Goal: Task Accomplishment & Management: Use online tool/utility

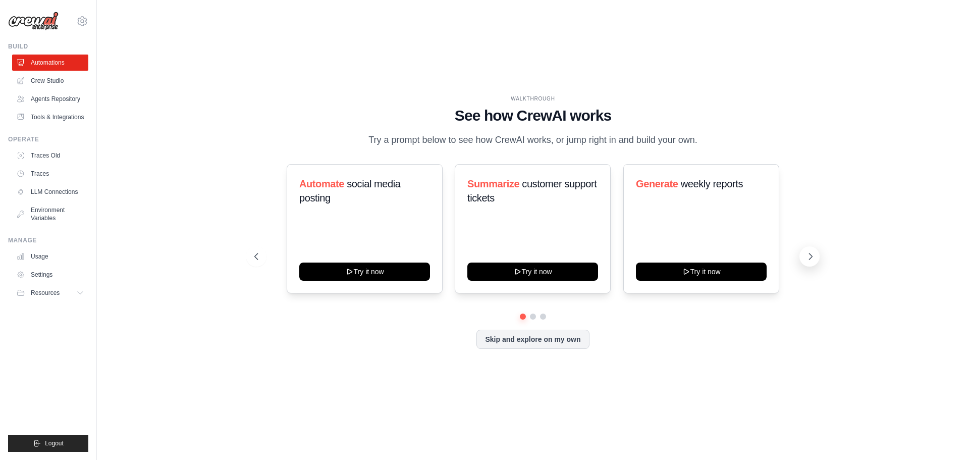
click at [808, 255] on icon at bounding box center [810, 256] width 10 height 10
click at [699, 187] on span "weekly reports" at bounding box center [711, 183] width 62 height 11
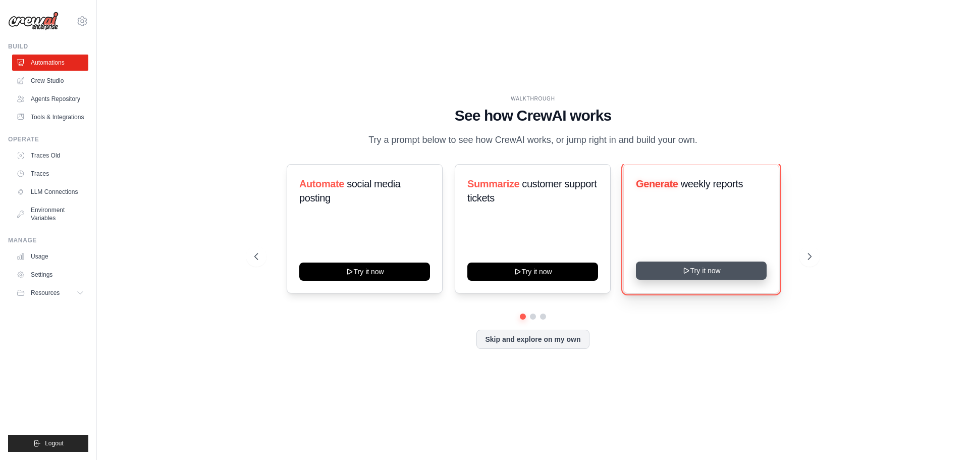
click at [699, 269] on button "Try it now" at bounding box center [701, 270] width 131 height 18
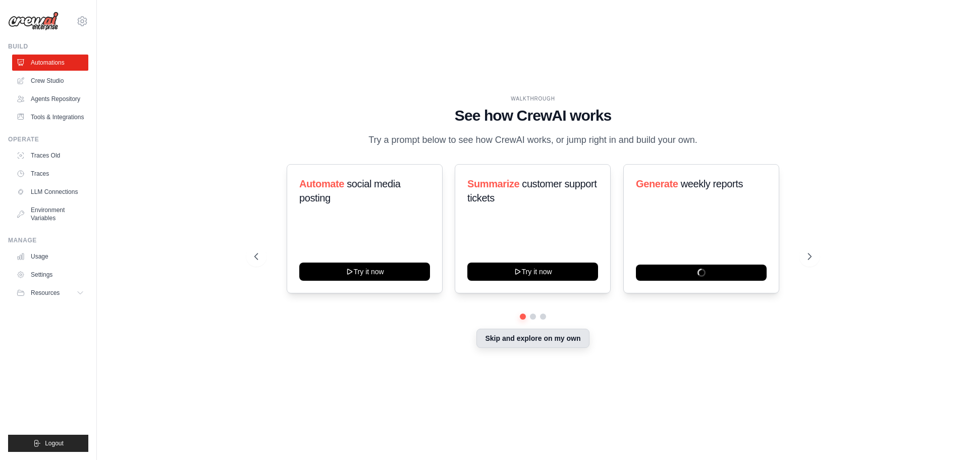
click at [524, 340] on button "Skip and explore on my own" at bounding box center [532, 337] width 113 height 19
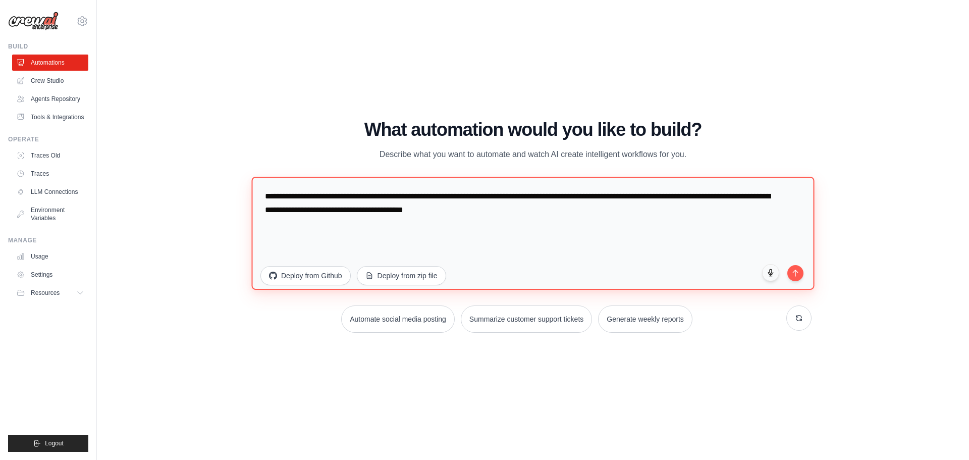
click at [522, 213] on textarea "**********" at bounding box center [532, 232] width 563 height 113
click at [546, 208] on textarea "**********" at bounding box center [532, 232] width 563 height 113
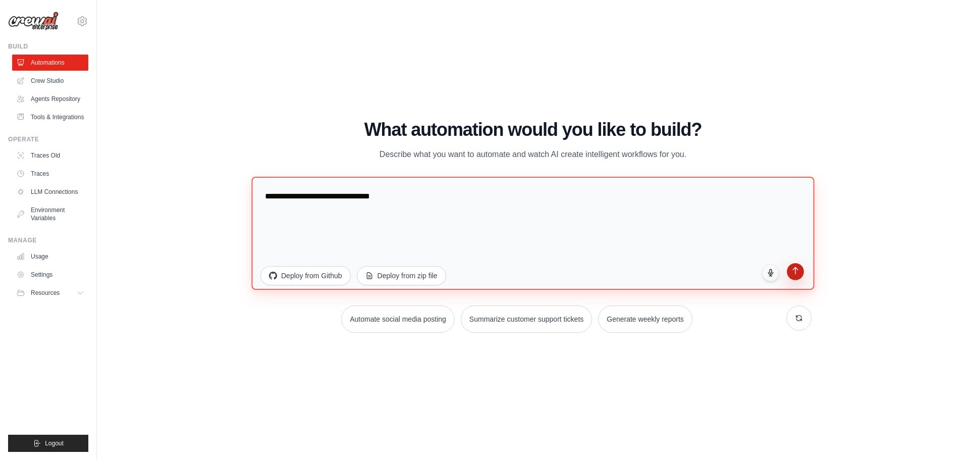
type textarea "**********"
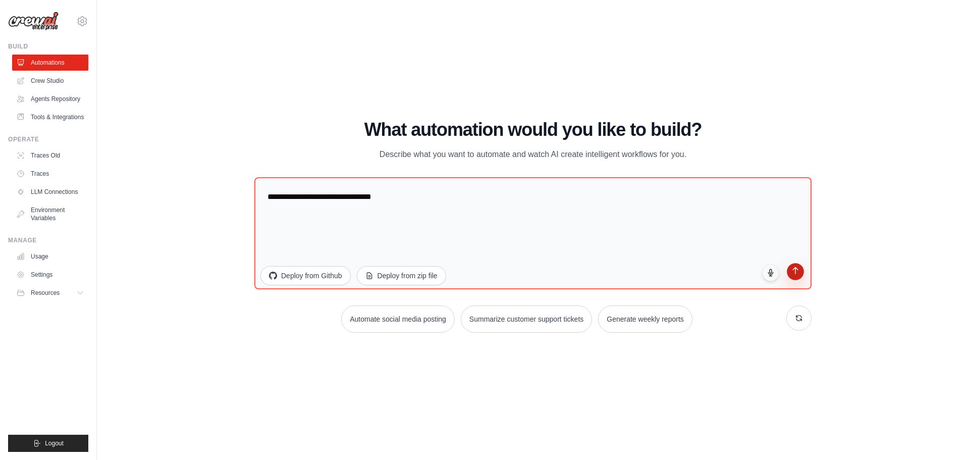
click at [791, 269] on icon "submit" at bounding box center [795, 270] width 9 height 9
click at [51, 77] on link "Crew Studio" at bounding box center [51, 81] width 76 height 16
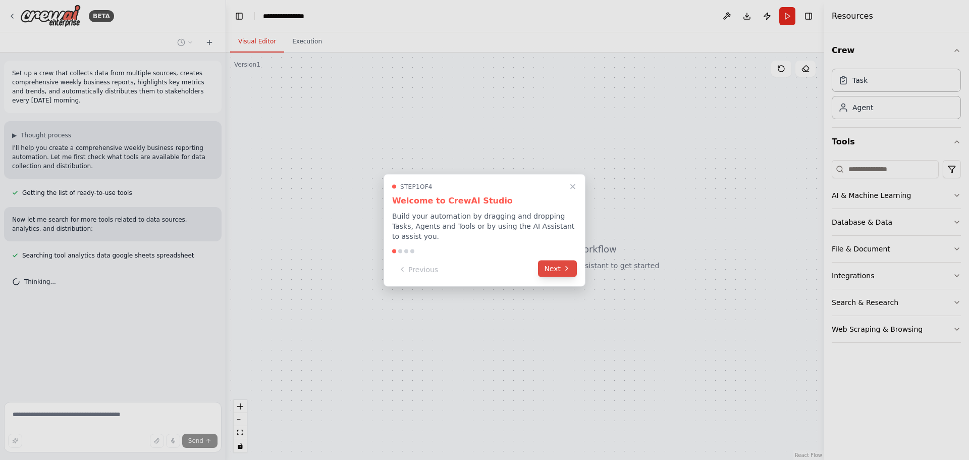
click at [568, 266] on icon at bounding box center [567, 268] width 8 height 8
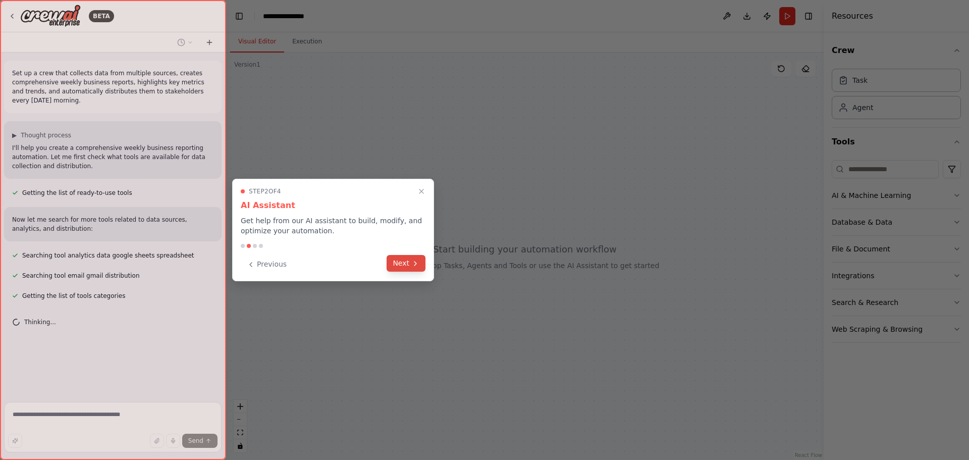
click at [406, 264] on button "Next" at bounding box center [405, 263] width 39 height 17
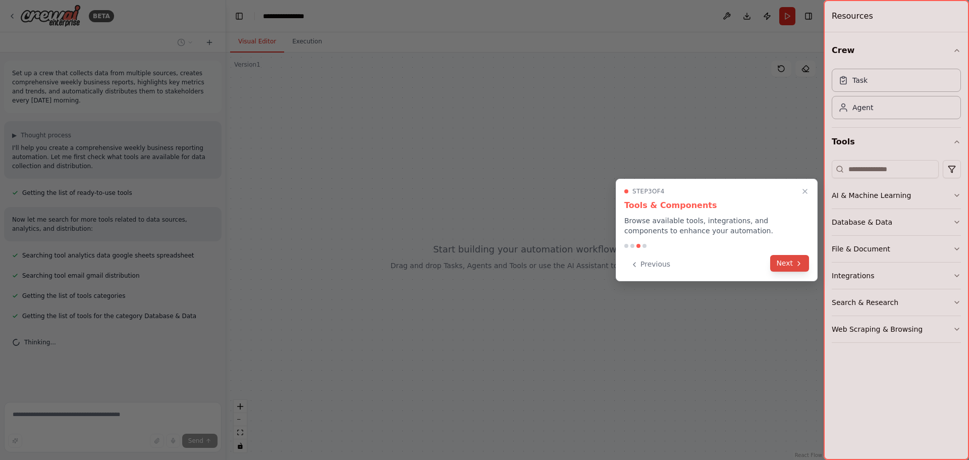
click at [788, 262] on button "Next" at bounding box center [789, 263] width 39 height 17
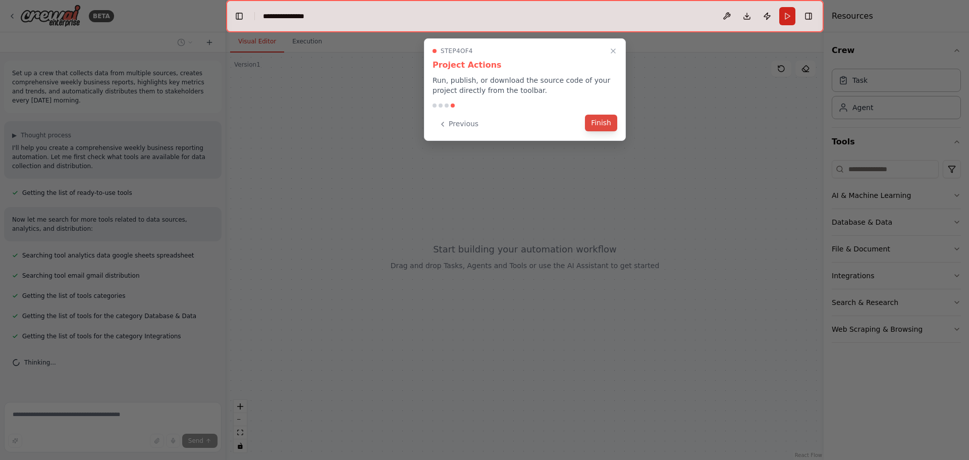
click at [602, 126] on button "Finish" at bounding box center [601, 123] width 32 height 17
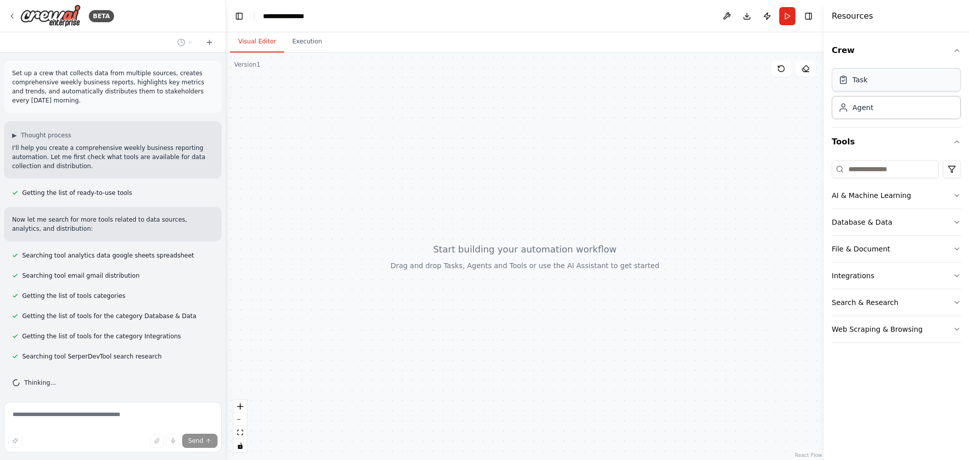
click at [861, 77] on div "Task" at bounding box center [859, 80] width 15 height 10
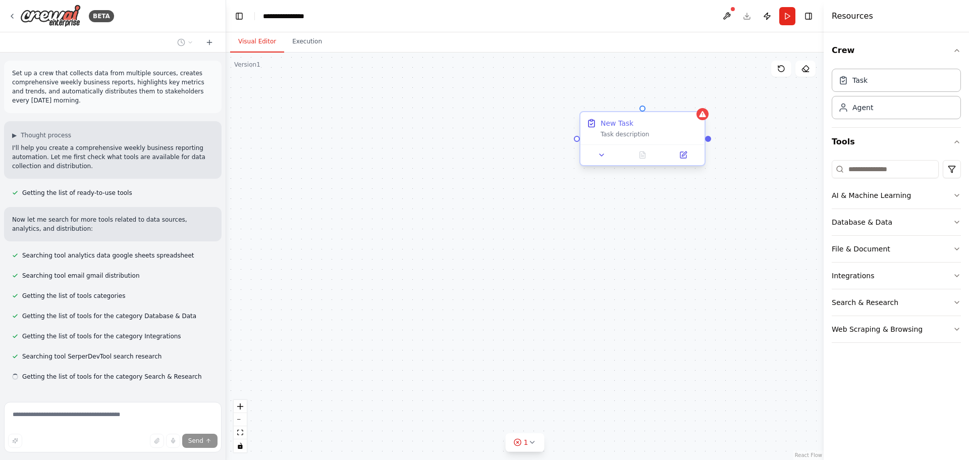
scroll to position [25, 0]
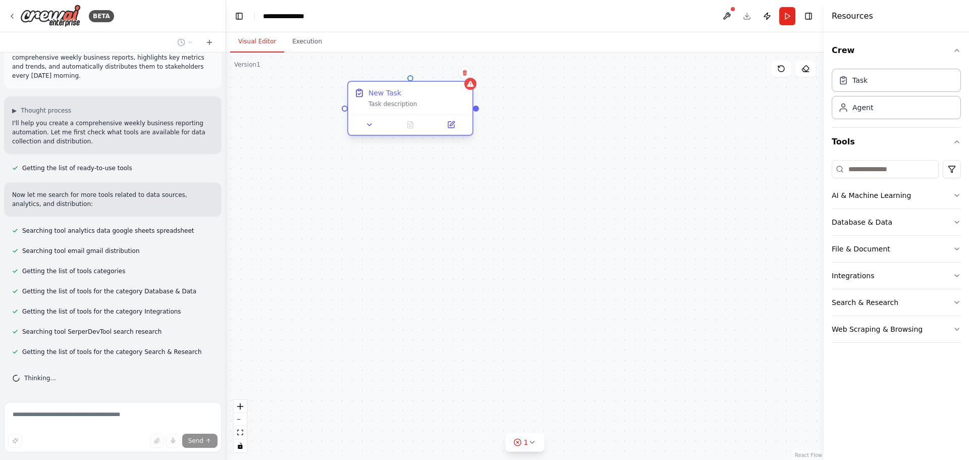
drag, startPoint x: 344, startPoint y: 282, endPoint x: 404, endPoint y: 90, distance: 200.6
click at [404, 90] on div "New Task" at bounding box center [417, 93] width 98 height 10
click at [366, 127] on icon at bounding box center [369, 125] width 8 height 8
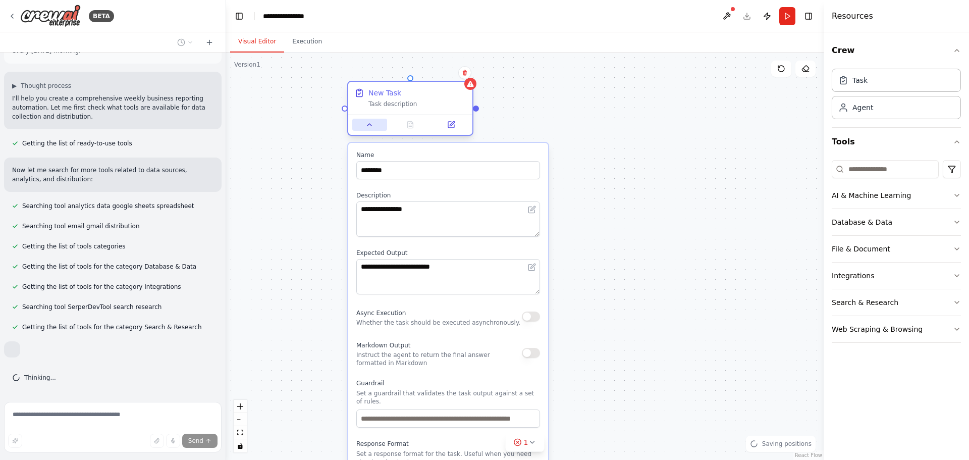
scroll to position [78, 0]
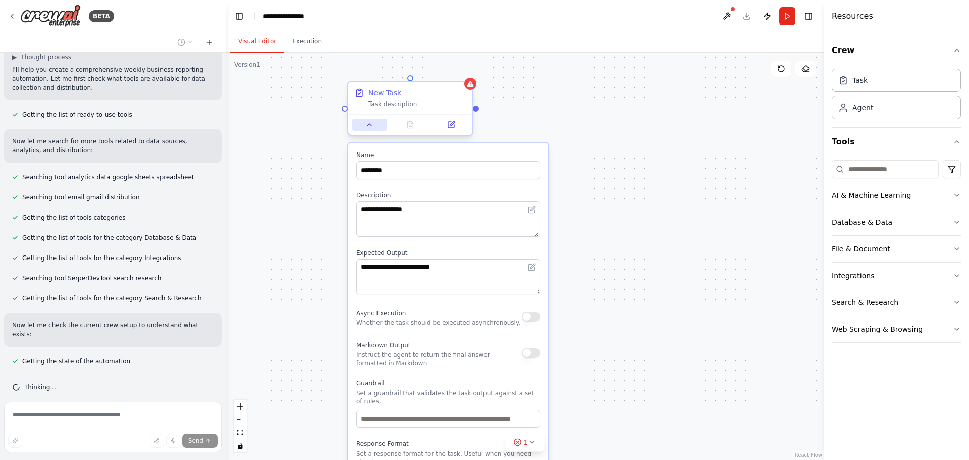
click at [366, 126] on icon at bounding box center [369, 125] width 8 height 8
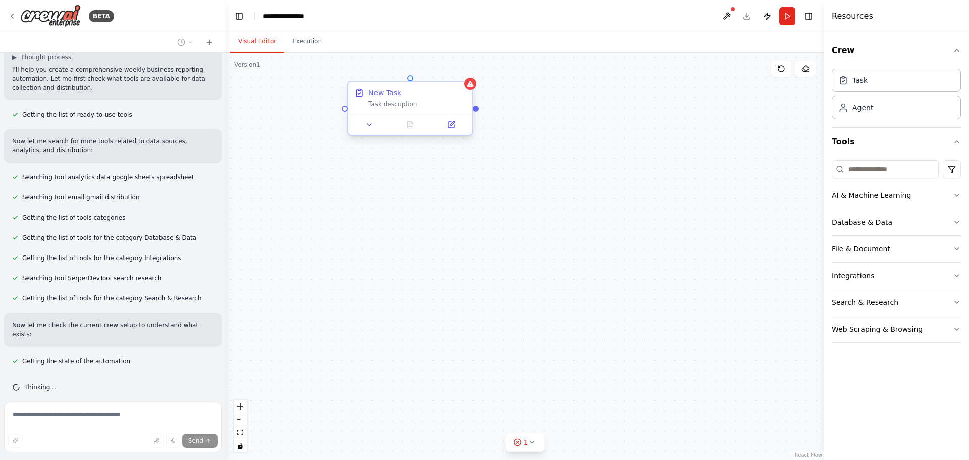
click at [476, 109] on div at bounding box center [476, 108] width 6 height 6
drag, startPoint x: 403, startPoint y: 101, endPoint x: 879, endPoint y: 80, distance: 476.7
click at [879, 80] on div "BETA Set up a crew that collects data from multiple sources, creates comprehens…" at bounding box center [484, 230] width 969 height 460
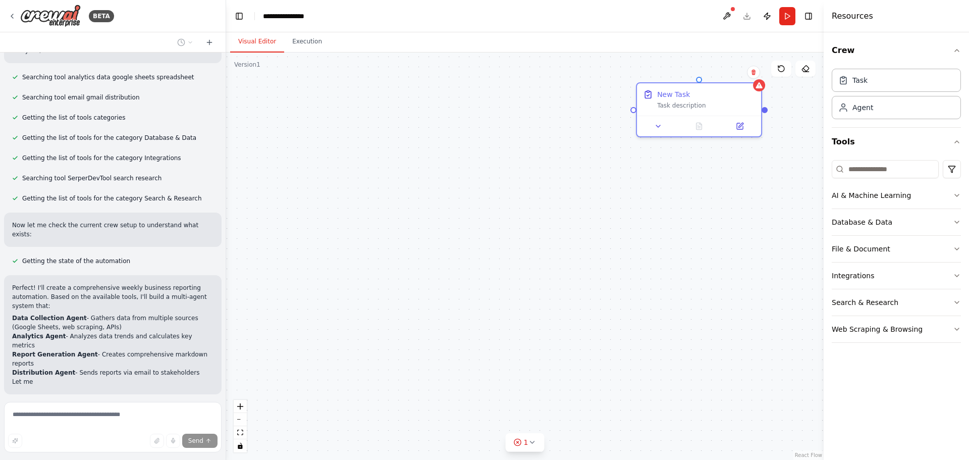
drag, startPoint x: 818, startPoint y: 93, endPoint x: 630, endPoint y: 113, distance: 189.8
click at [630, 113] on div "New Task Task description" at bounding box center [524, 255] width 597 height 407
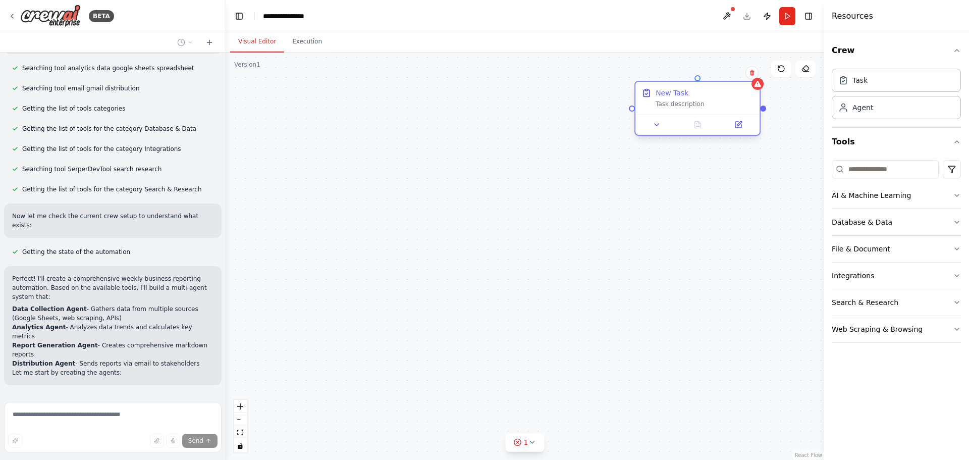
click at [692, 99] on div "New Task Task description" at bounding box center [704, 98] width 98 height 20
drag, startPoint x: 692, startPoint y: 99, endPoint x: 677, endPoint y: 98, distance: 15.7
click at [677, 98] on div "New Task Task description" at bounding box center [704, 98] width 98 height 20
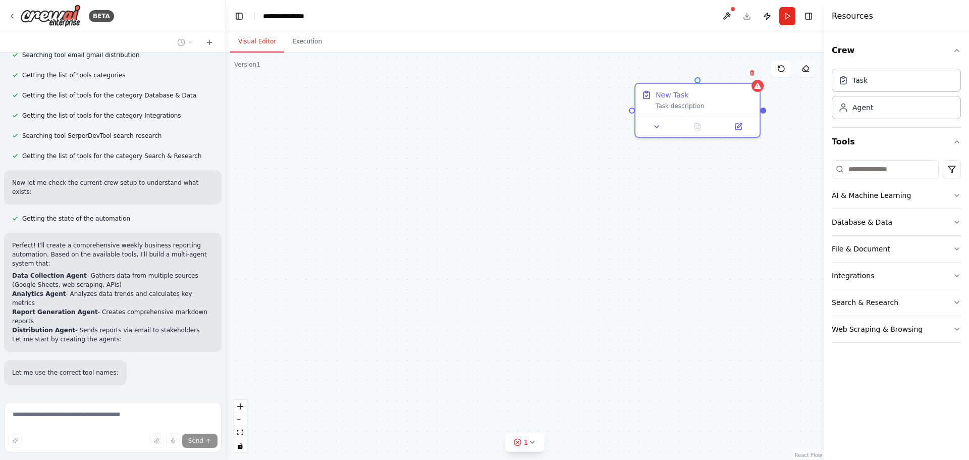
click at [806, 73] on button at bounding box center [805, 69] width 20 height 16
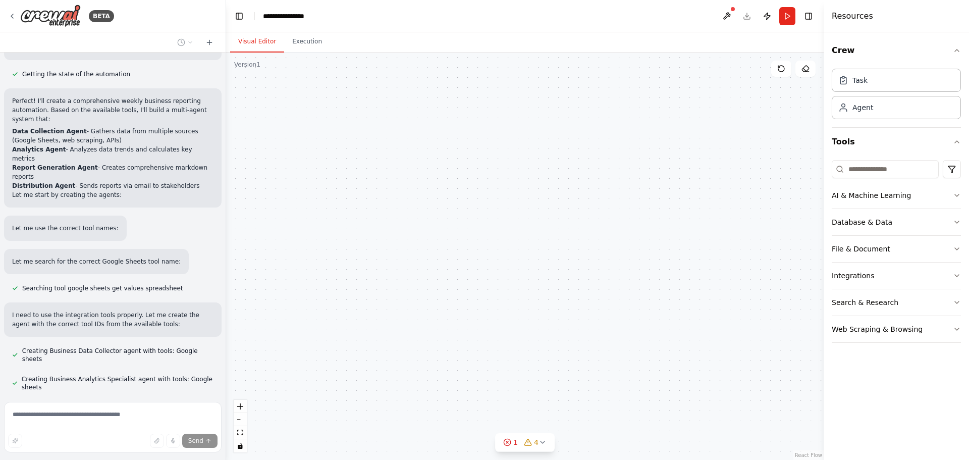
scroll to position [385, 0]
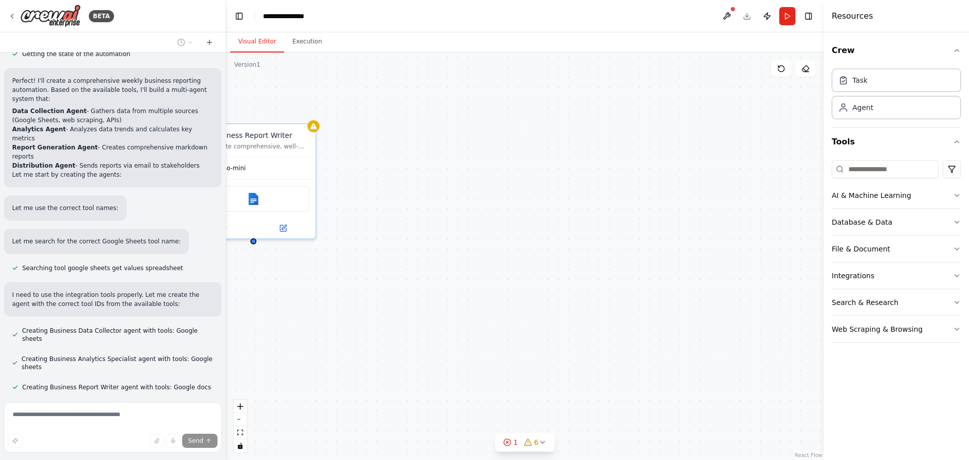
click at [515, 139] on div "New Task Task description Business Data Collector Collect comprehensive busines…" at bounding box center [524, 255] width 597 height 407
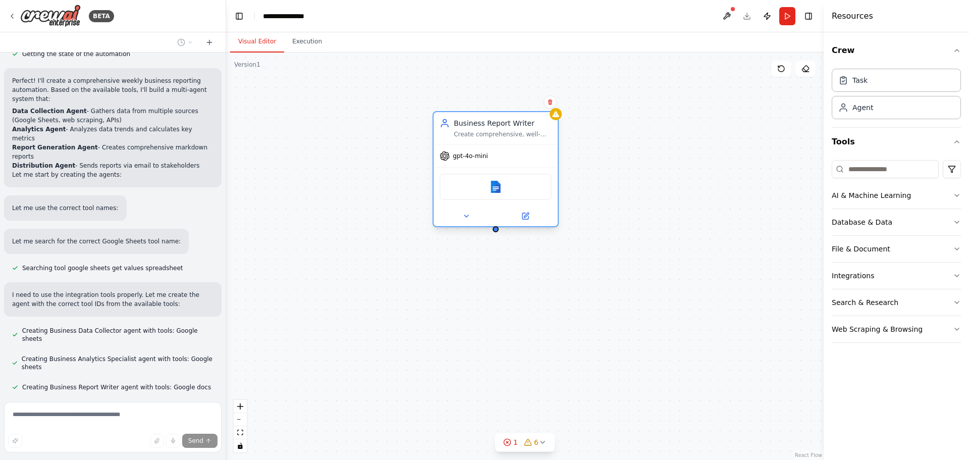
scroll to position [413, 0]
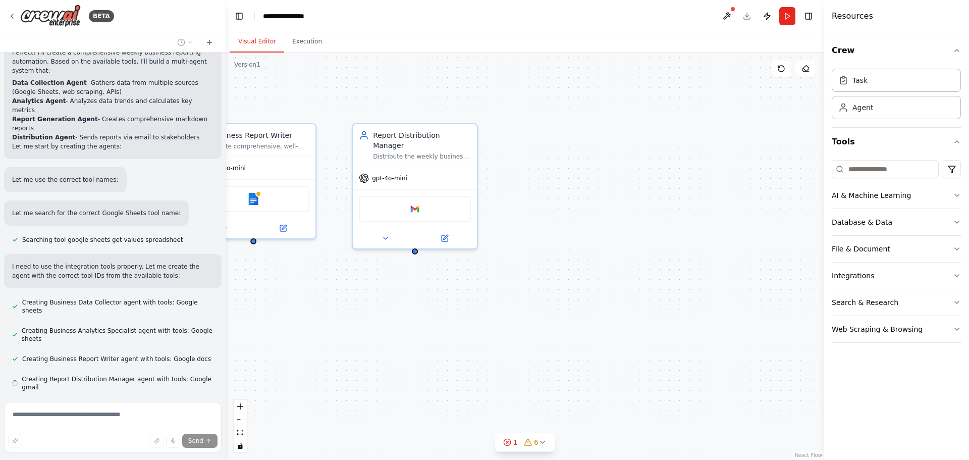
drag, startPoint x: 279, startPoint y: 133, endPoint x: 518, endPoint y: 118, distance: 239.1
click at [518, 118] on div "New Task Task description Business Data Collector Collect comprehensive busines…" at bounding box center [524, 255] width 597 height 407
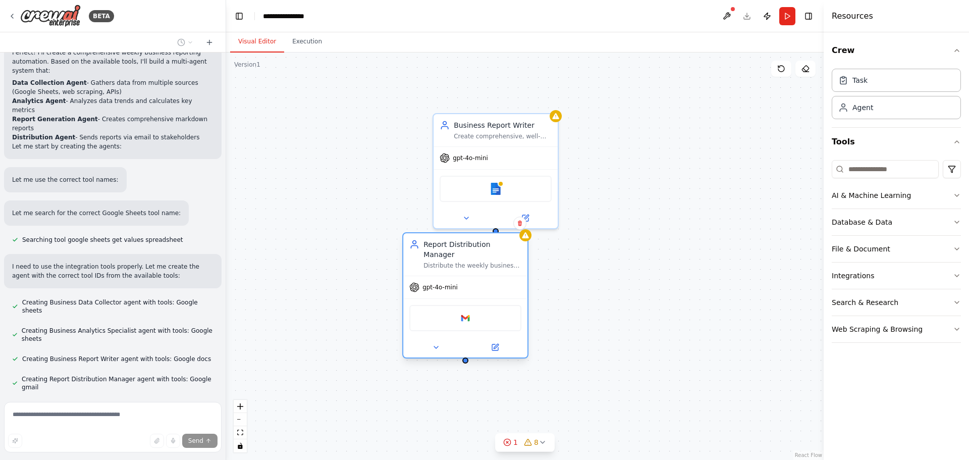
drag, startPoint x: 398, startPoint y: 135, endPoint x: 446, endPoint y: 247, distance: 122.2
click at [446, 247] on div "Report Distribution Manager" at bounding box center [472, 249] width 98 height 20
click at [520, 223] on icon at bounding box center [520, 223] width 6 height 6
click at [494, 222] on button "Confirm" at bounding box center [491, 223] width 36 height 12
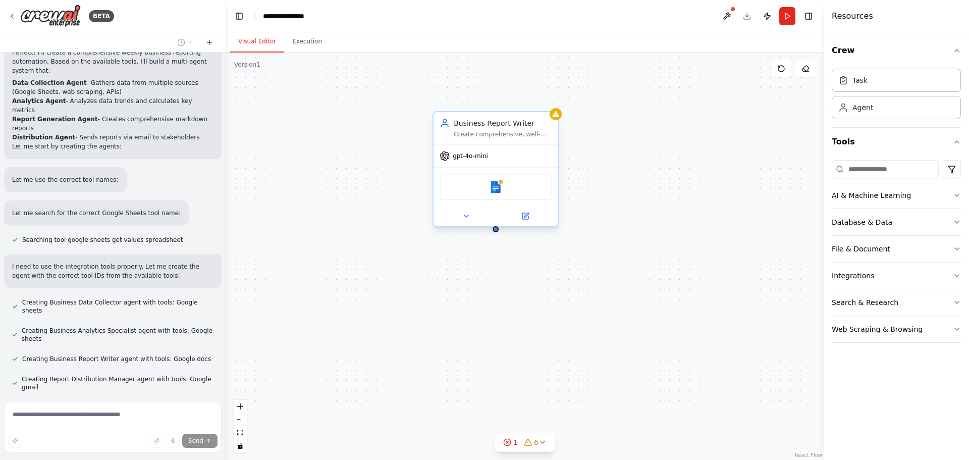
click at [523, 131] on div "Create comprehensive, well-structured weekly business reports in markdown forma…" at bounding box center [503, 134] width 98 height 8
click at [550, 101] on icon at bounding box center [550, 102] width 4 height 6
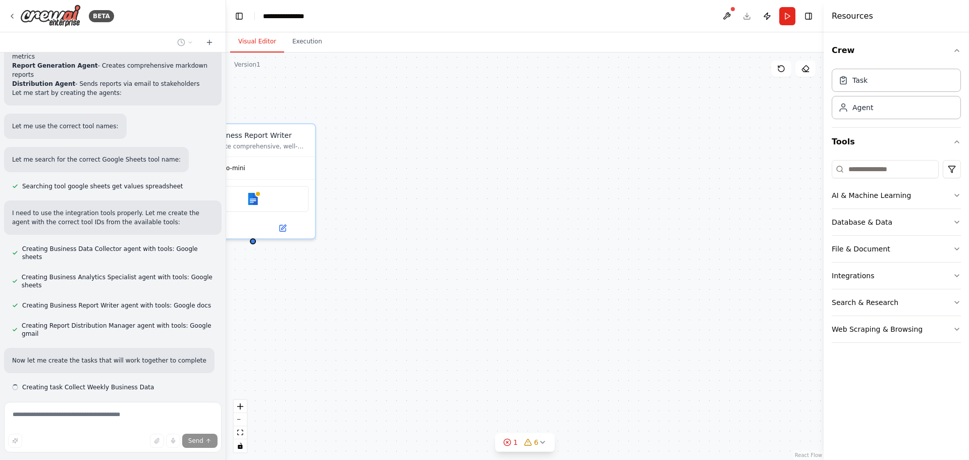
scroll to position [476, 0]
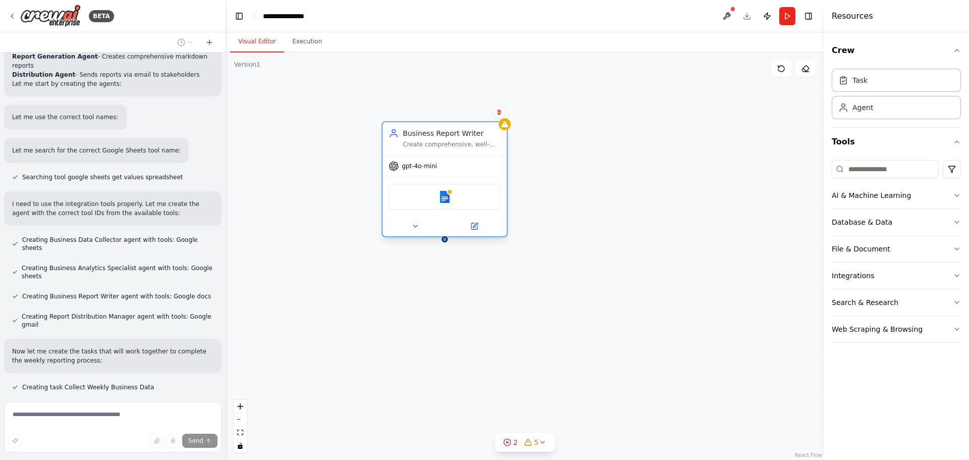
drag, startPoint x: 272, startPoint y: 135, endPoint x: 470, endPoint y: 132, distance: 197.8
click at [470, 132] on div "Business Report Writer" at bounding box center [452, 133] width 98 height 10
click at [511, 110] on icon at bounding box center [509, 112] width 4 height 6
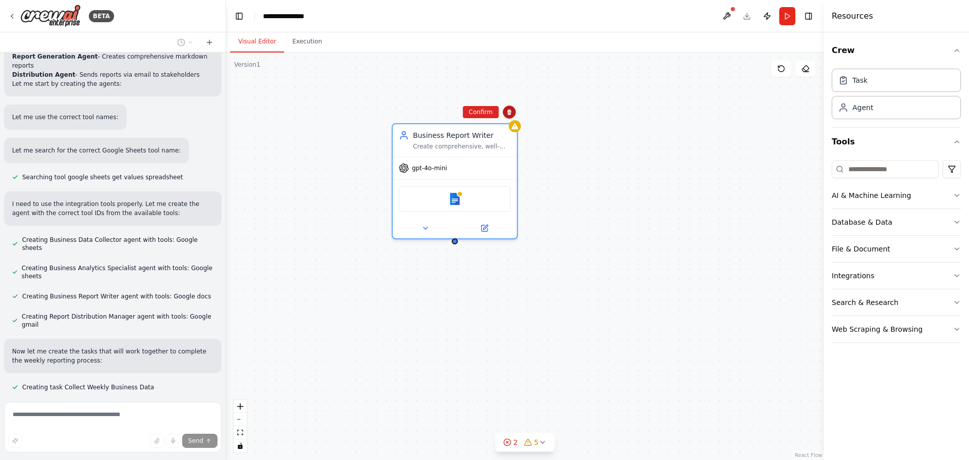
scroll to position [496, 0]
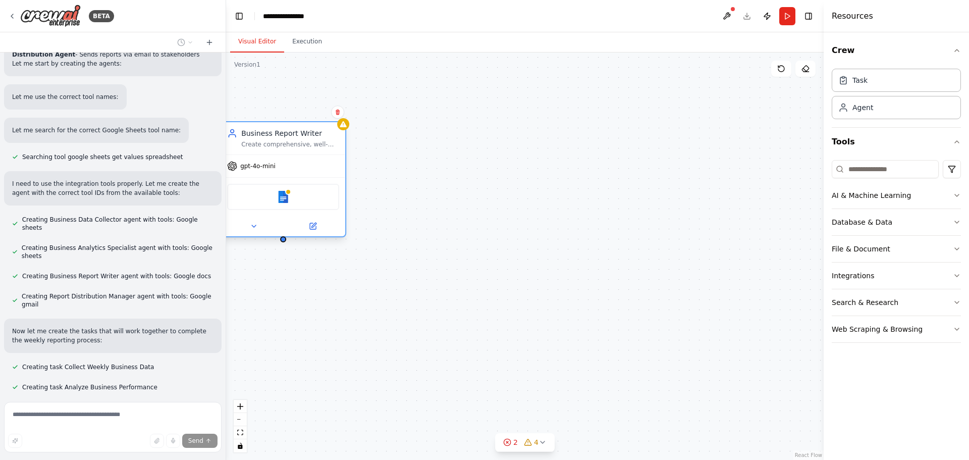
drag, startPoint x: 259, startPoint y: 137, endPoint x: 295, endPoint y: 139, distance: 35.4
click at [295, 139] on div "Business Report Writer Create comprehensive, well-structured weekly business re…" at bounding box center [290, 138] width 98 height 20
click at [338, 114] on icon at bounding box center [337, 112] width 4 height 6
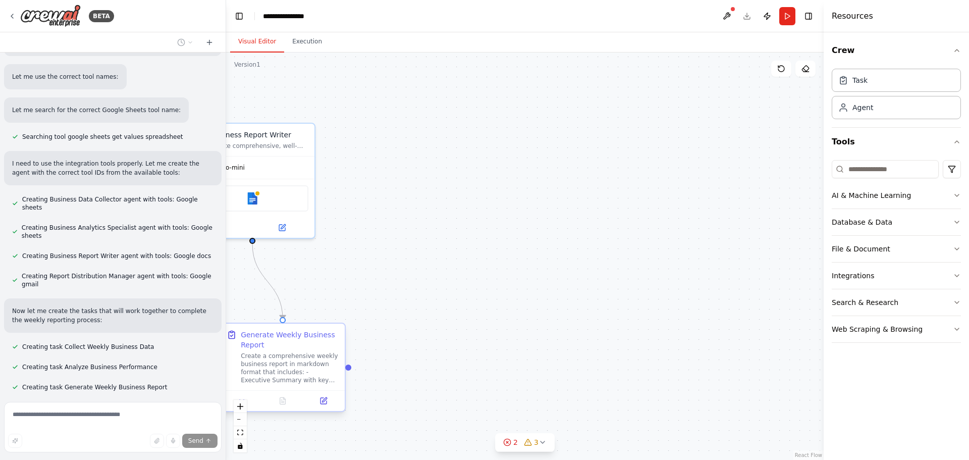
click at [295, 341] on div "Generate Weekly Business Report" at bounding box center [290, 339] width 98 height 20
click at [340, 318] on button at bounding box center [336, 314] width 13 height 13
click at [310, 312] on button "Confirm" at bounding box center [309, 314] width 36 height 12
click at [257, 143] on div "Create comprehensive, well-structured weekly business reports in markdown forma…" at bounding box center [259, 144] width 98 height 8
click at [307, 112] on icon at bounding box center [307, 111] width 6 height 6
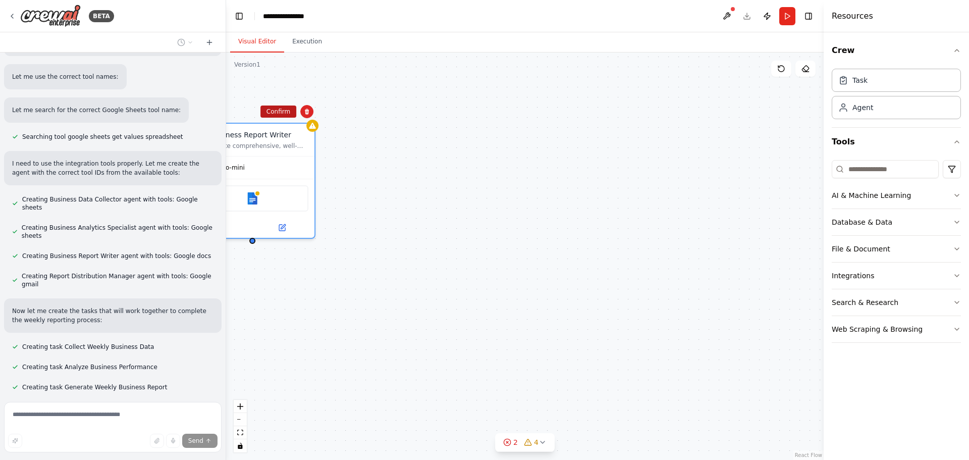
click at [279, 114] on button "Confirm" at bounding box center [278, 111] width 36 height 12
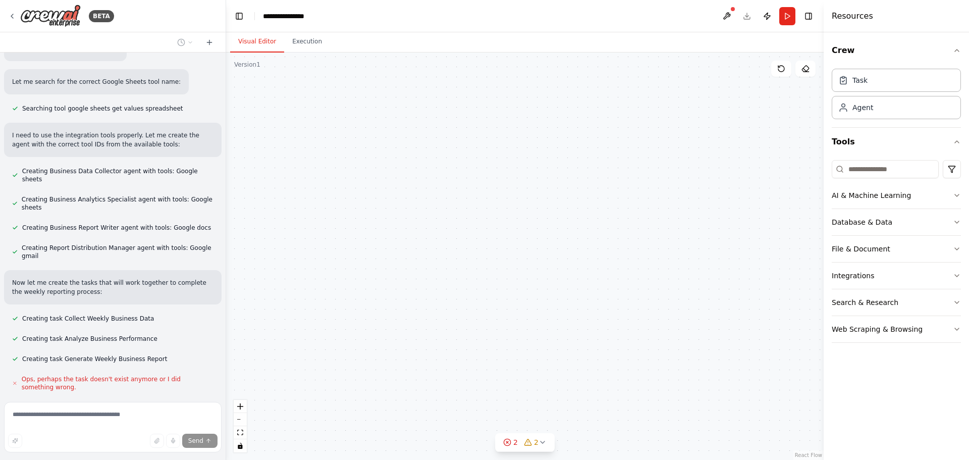
scroll to position [573, 0]
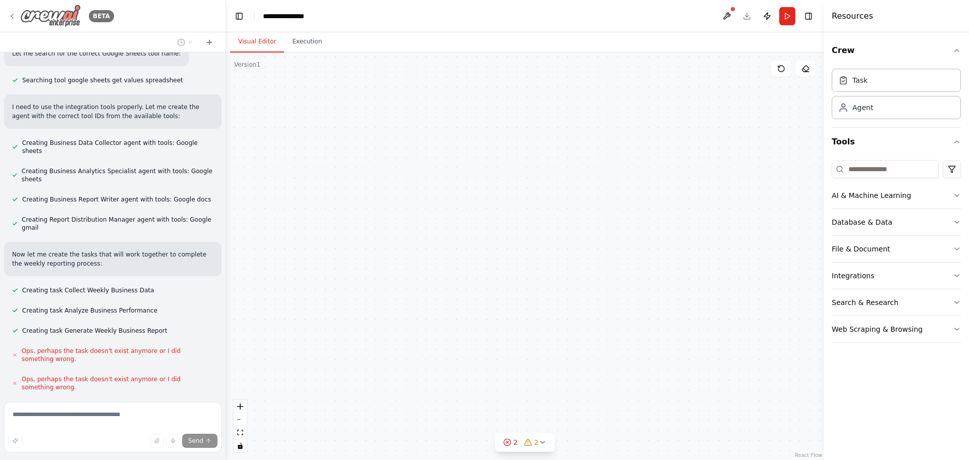
click at [12, 16] on icon at bounding box center [12, 16] width 8 height 8
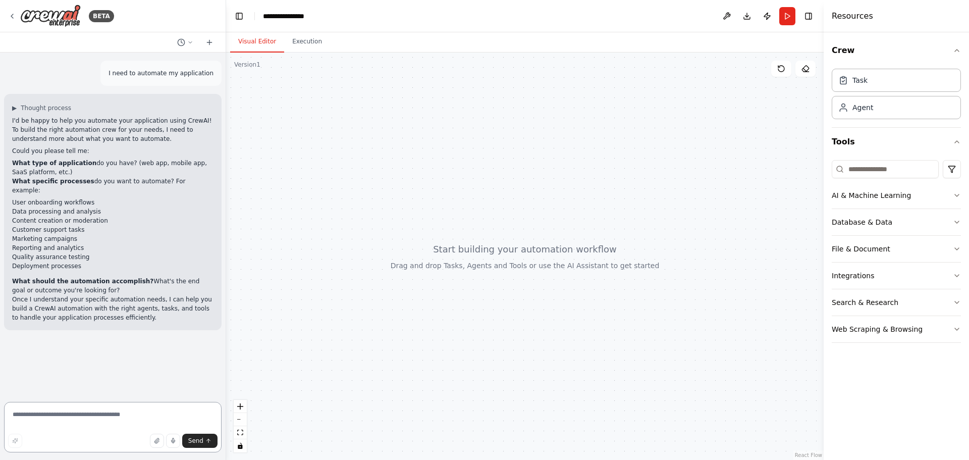
type textarea "*"
type textarea "**********"
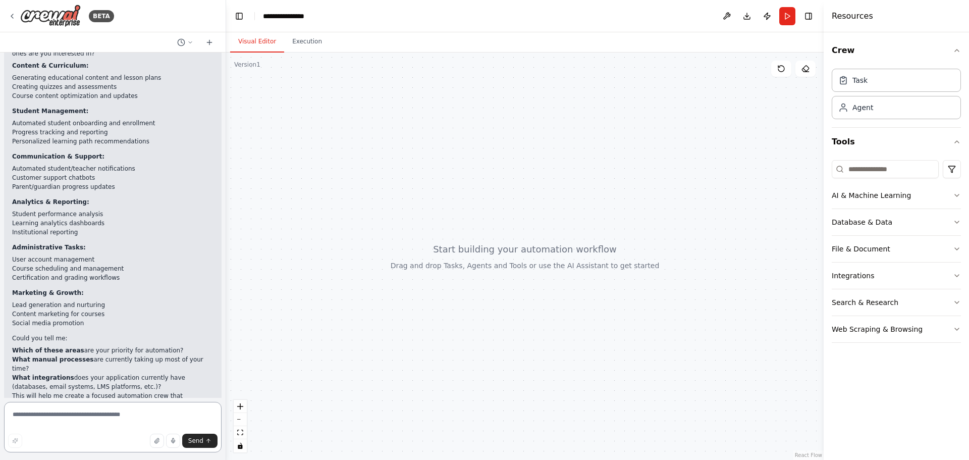
scroll to position [411, 0]
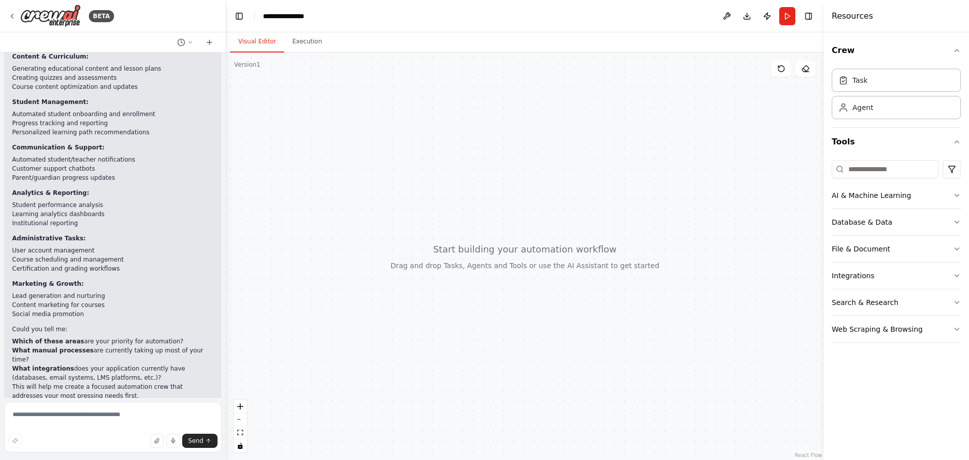
click at [502, 19] on header "**********" at bounding box center [524, 16] width 597 height 32
click at [954, 191] on icon "button" at bounding box center [956, 195] width 8 height 8
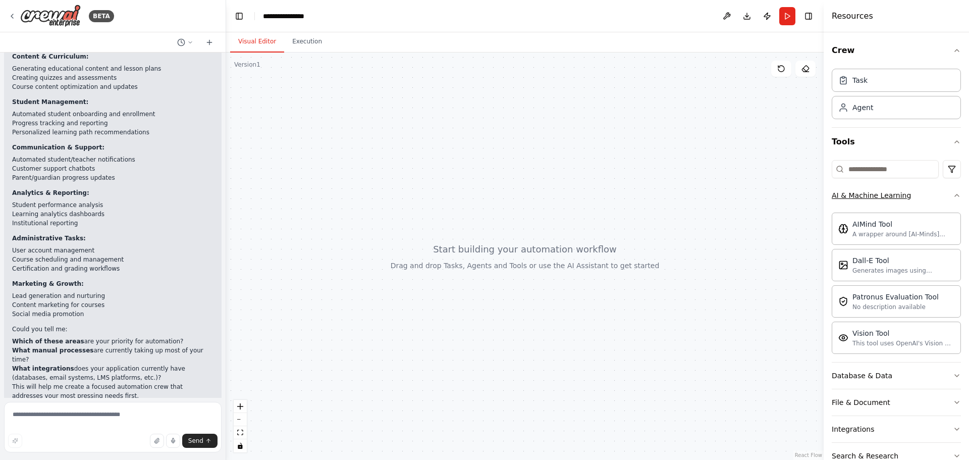
click at [954, 191] on div "Crew Task Agent Tools AI & Machine Learning AIMind Tool A wrapper around [AI-Mi…" at bounding box center [895, 245] width 145 height 427
click at [952, 195] on icon "button" at bounding box center [956, 195] width 8 height 8
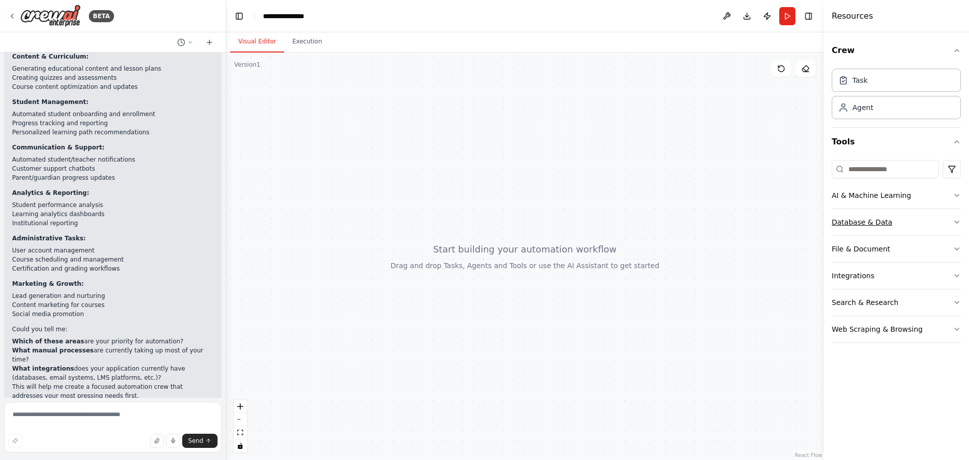
click at [955, 222] on icon "button" at bounding box center [956, 222] width 8 height 8
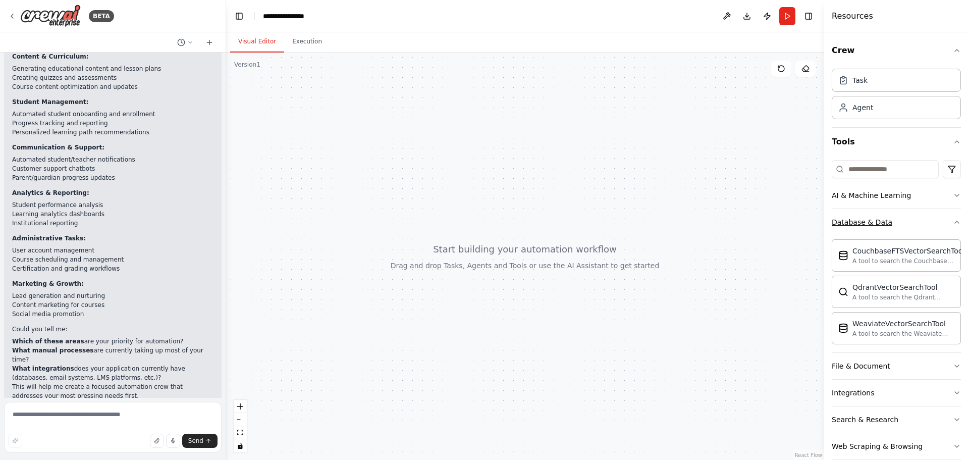
click at [952, 222] on icon "button" at bounding box center [956, 222] width 8 height 8
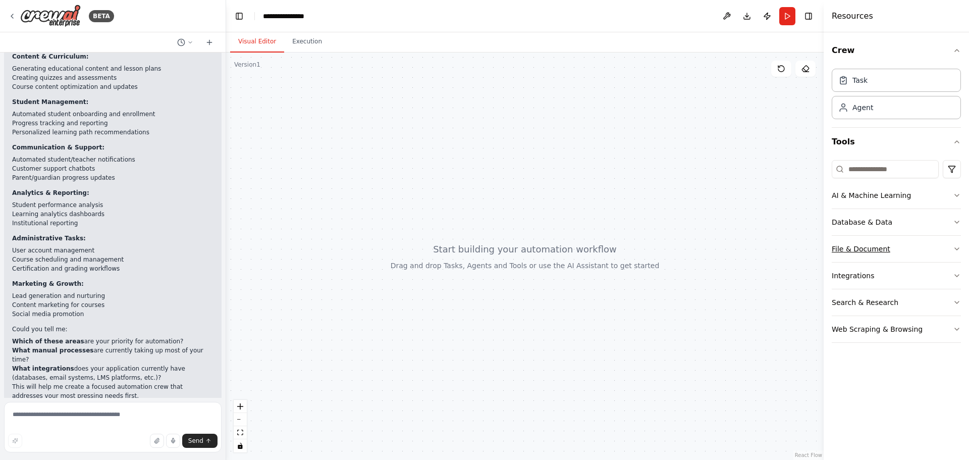
click at [957, 248] on icon "button" at bounding box center [956, 249] width 8 height 8
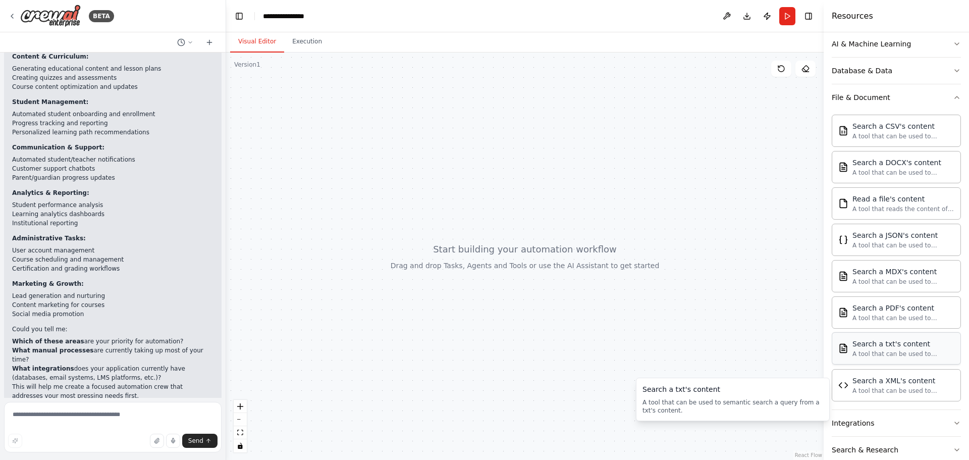
scroll to position [101, 0]
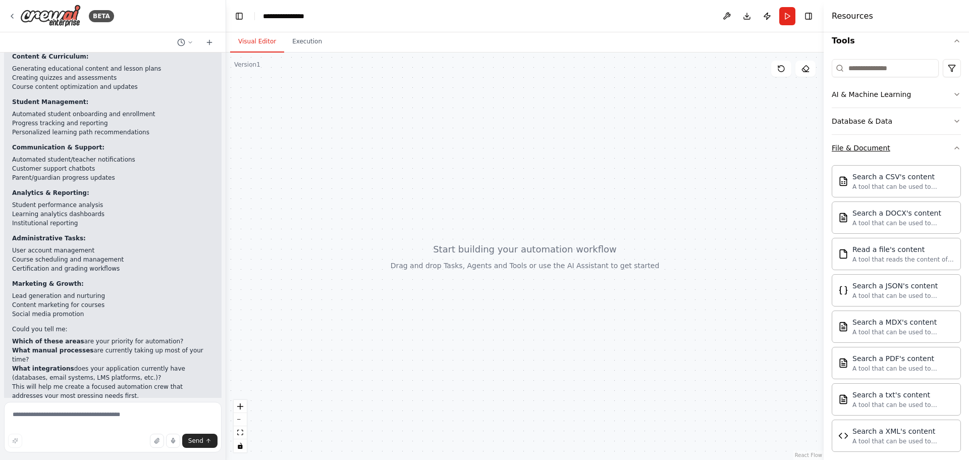
click at [952, 149] on icon "button" at bounding box center [956, 148] width 8 height 8
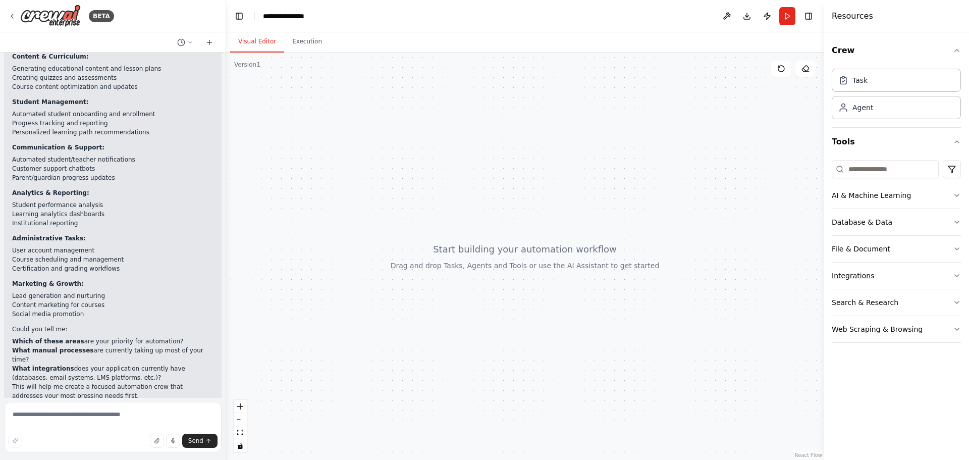
click at [956, 273] on icon "button" at bounding box center [956, 275] width 8 height 8
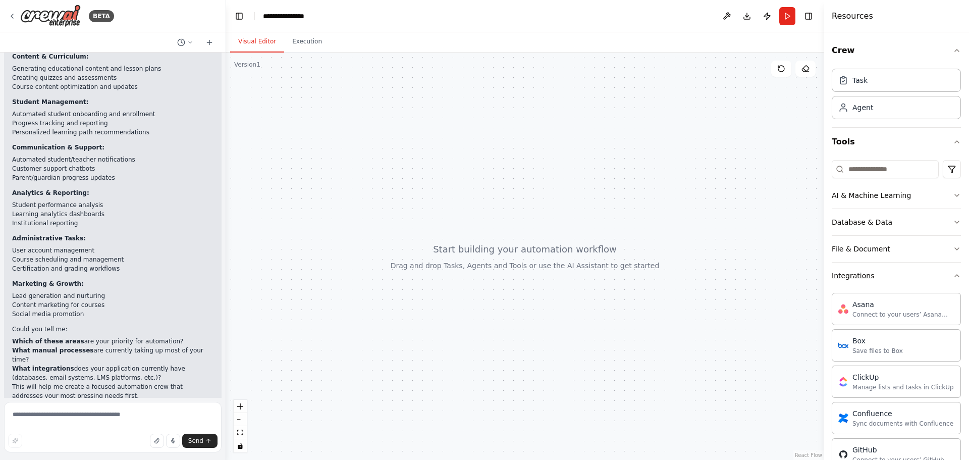
click at [892, 276] on button "Integrations" at bounding box center [895, 275] width 129 height 26
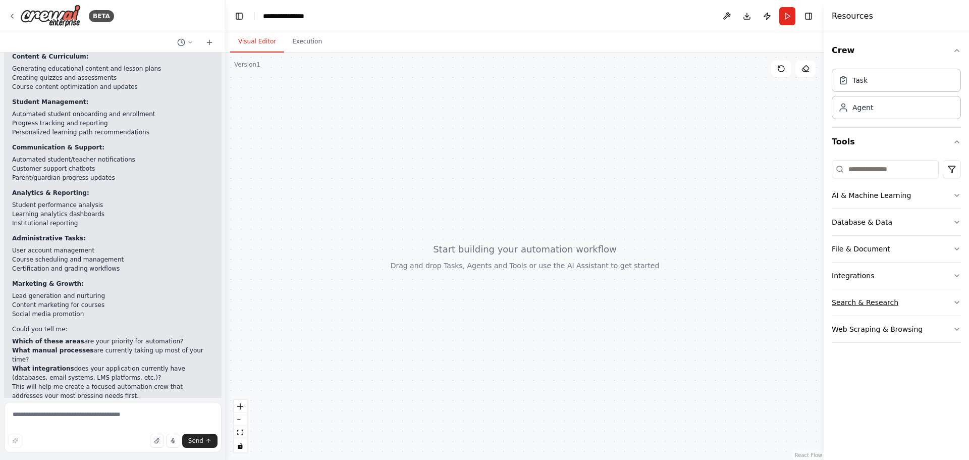
click at [907, 301] on button "Search & Research" at bounding box center [895, 302] width 129 height 26
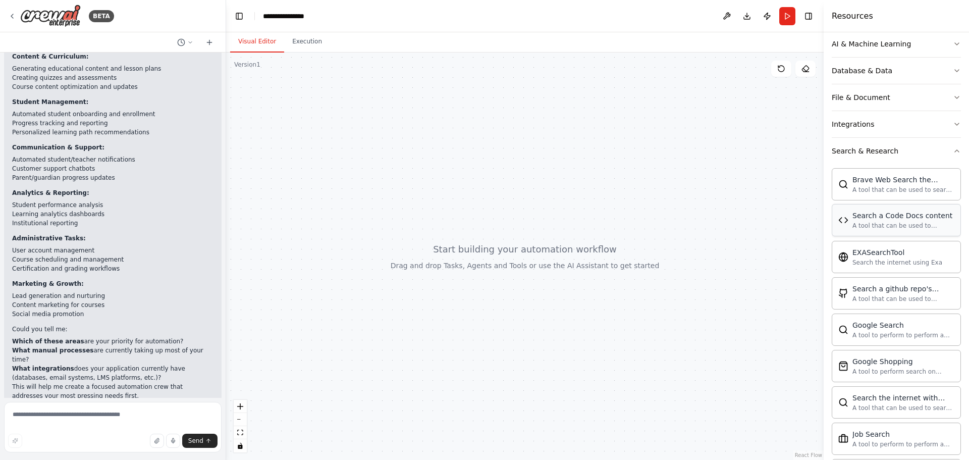
scroll to position [50, 0]
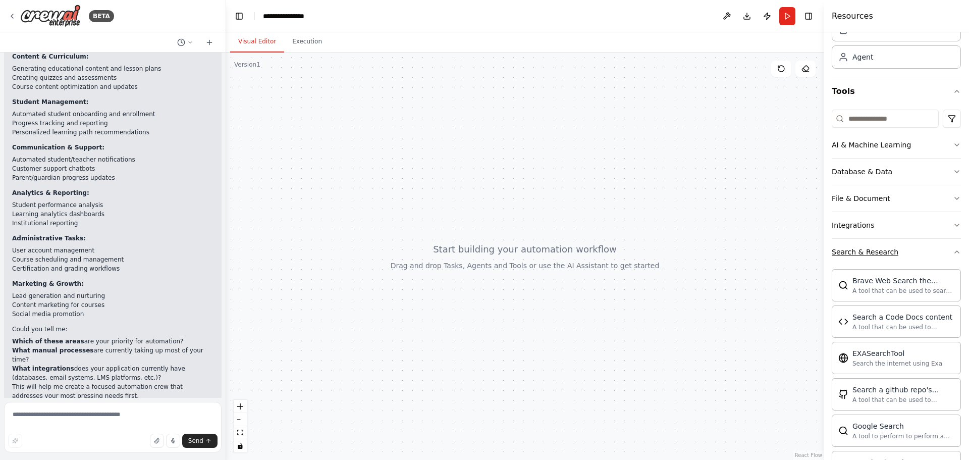
click at [909, 247] on button "Search & Research" at bounding box center [895, 252] width 129 height 26
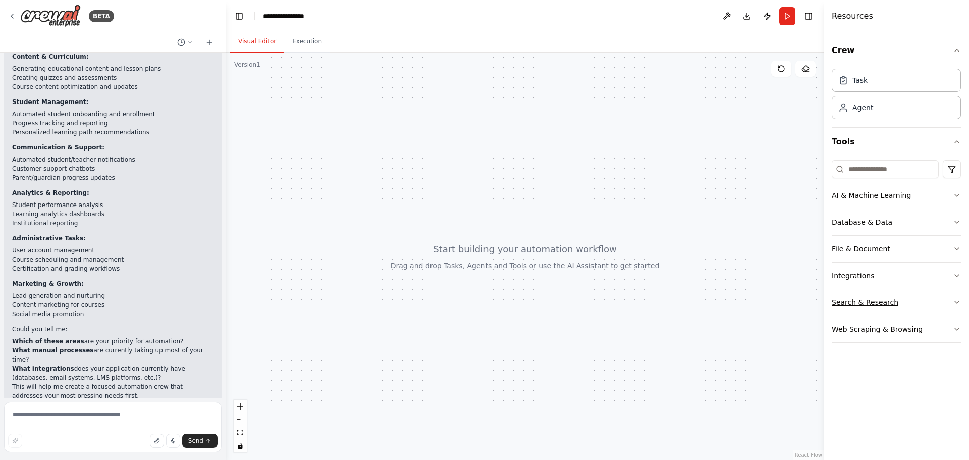
scroll to position [0, 0]
click at [923, 274] on button "Integrations" at bounding box center [895, 275] width 129 height 26
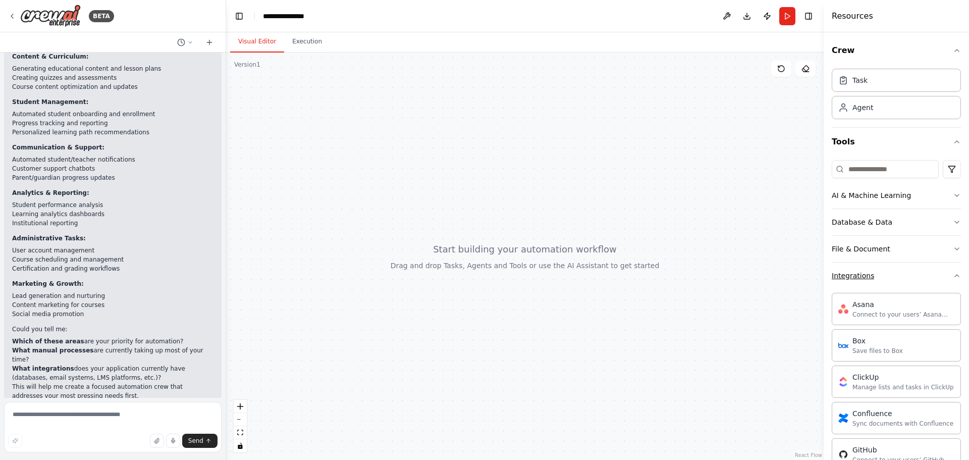
click at [875, 276] on button "Integrations" at bounding box center [895, 275] width 129 height 26
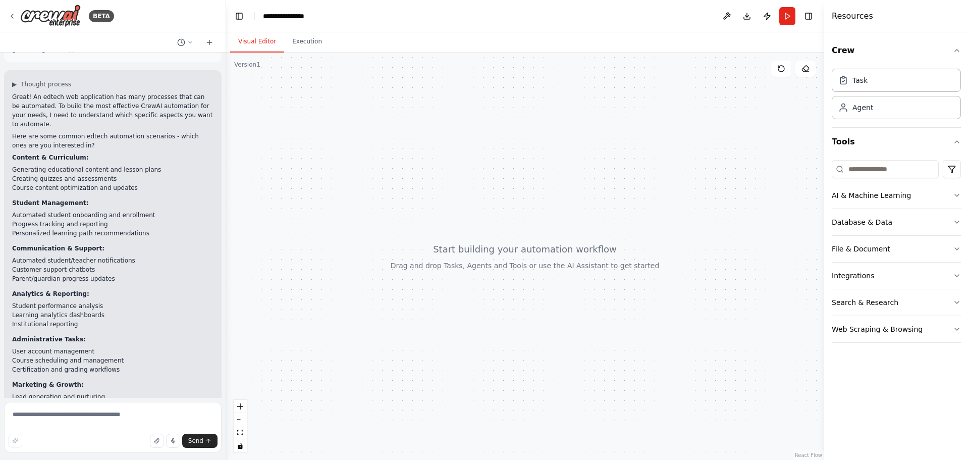
scroll to position [411, 0]
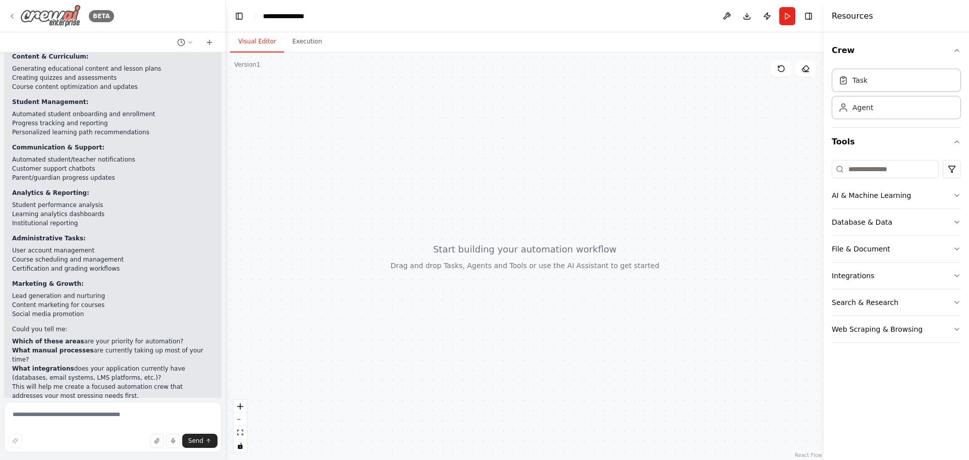
click at [10, 15] on icon at bounding box center [12, 16] width 8 height 8
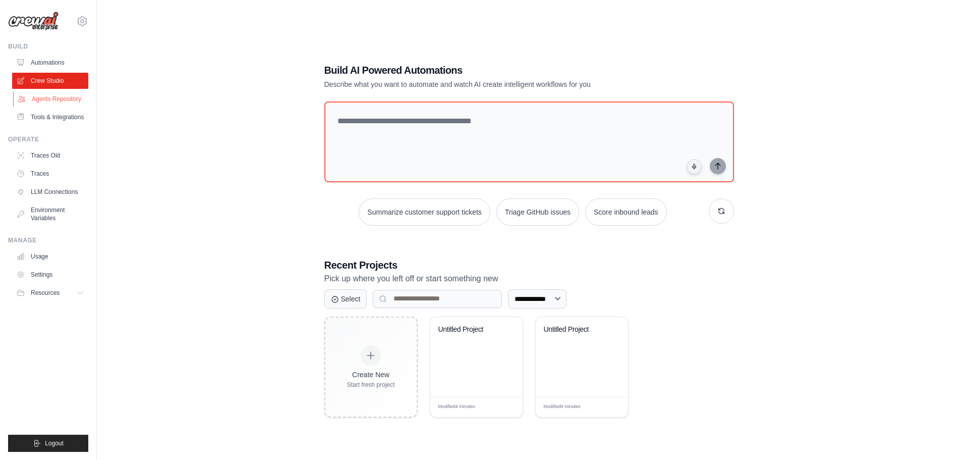
click at [61, 99] on link "Agents Repository" at bounding box center [51, 99] width 76 height 16
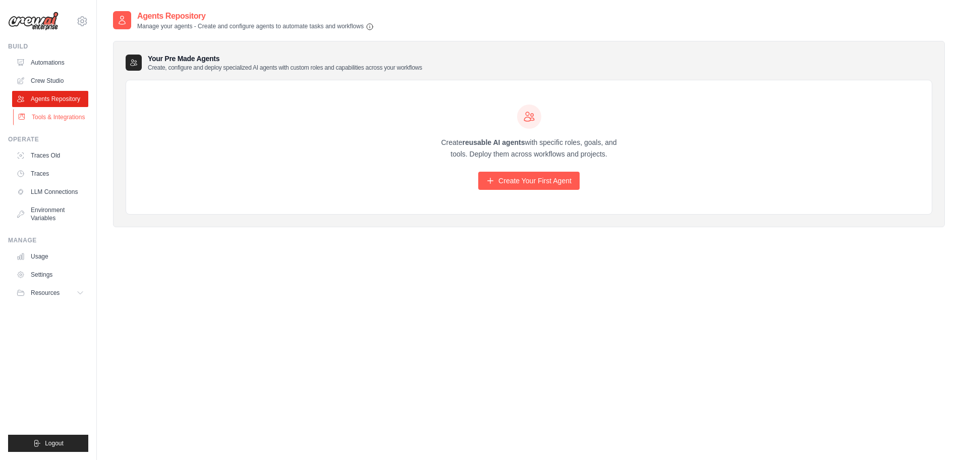
click at [62, 111] on link "Tools & Integrations" at bounding box center [51, 117] width 76 height 16
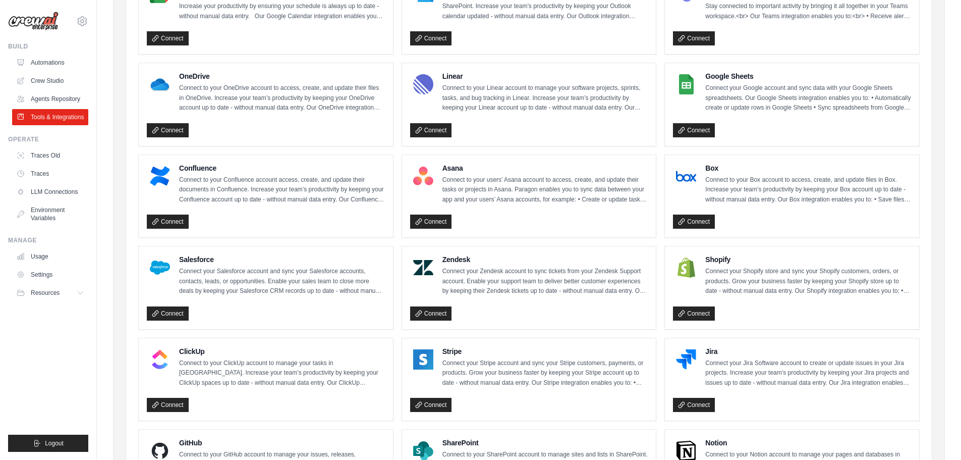
scroll to position [303, 0]
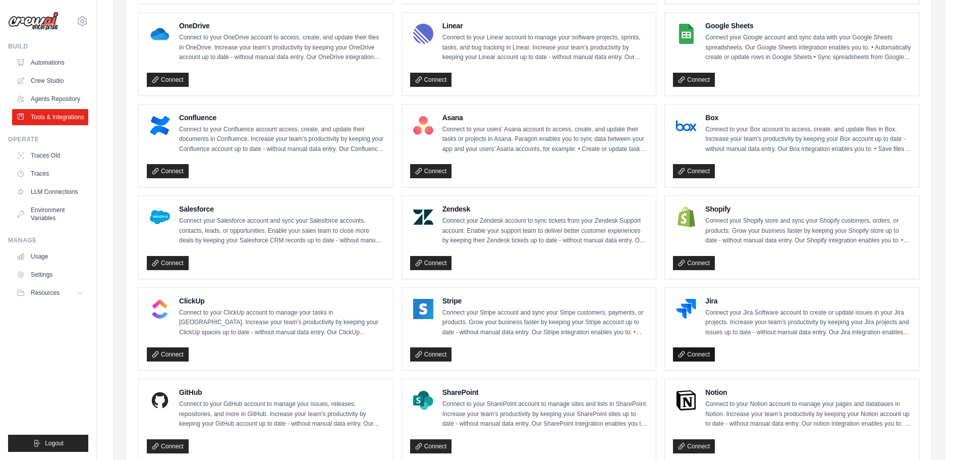
click at [697, 351] on link "Connect" at bounding box center [694, 354] width 42 height 14
click at [50, 255] on link "Usage" at bounding box center [51, 256] width 76 height 16
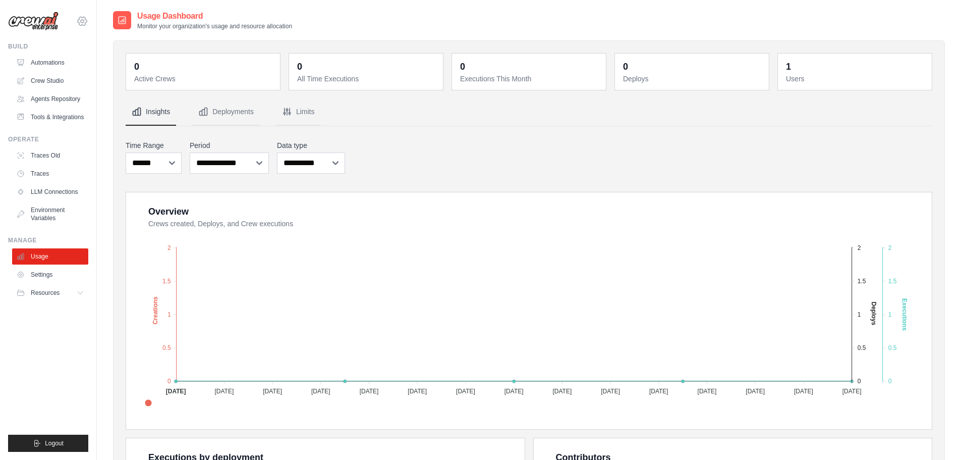
click at [82, 23] on icon at bounding box center [82, 21] width 3 height 3
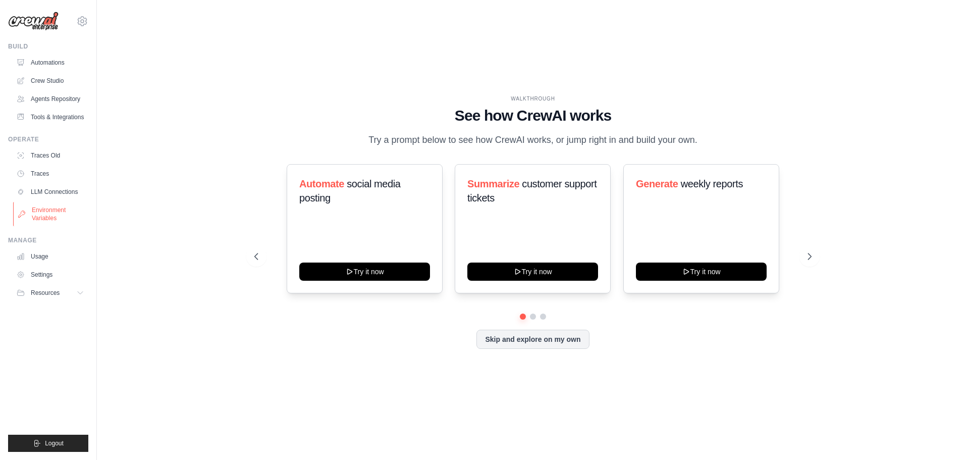
click at [44, 214] on link "Environment Variables" at bounding box center [51, 214] width 76 height 24
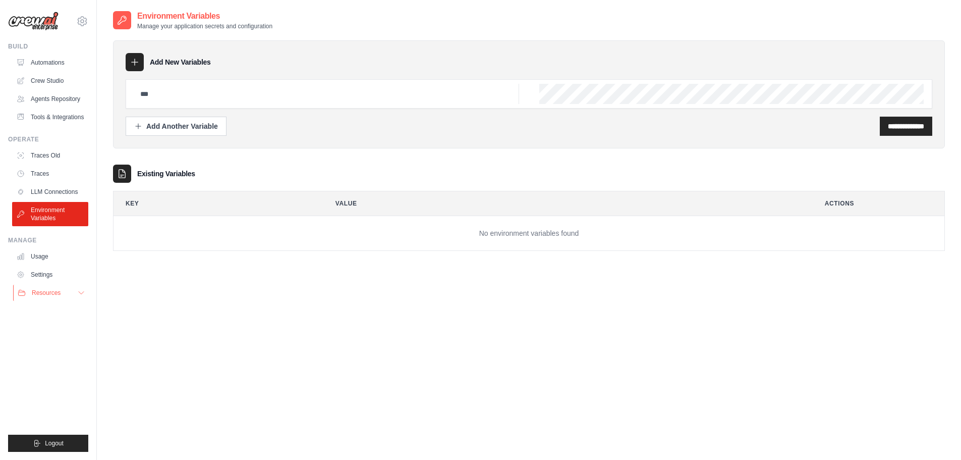
click at [79, 291] on icon at bounding box center [81, 293] width 8 height 8
click at [80, 291] on icon at bounding box center [81, 293] width 8 height 8
click at [82, 292] on icon at bounding box center [81, 293] width 8 height 8
